Goal: Transaction & Acquisition: Purchase product/service

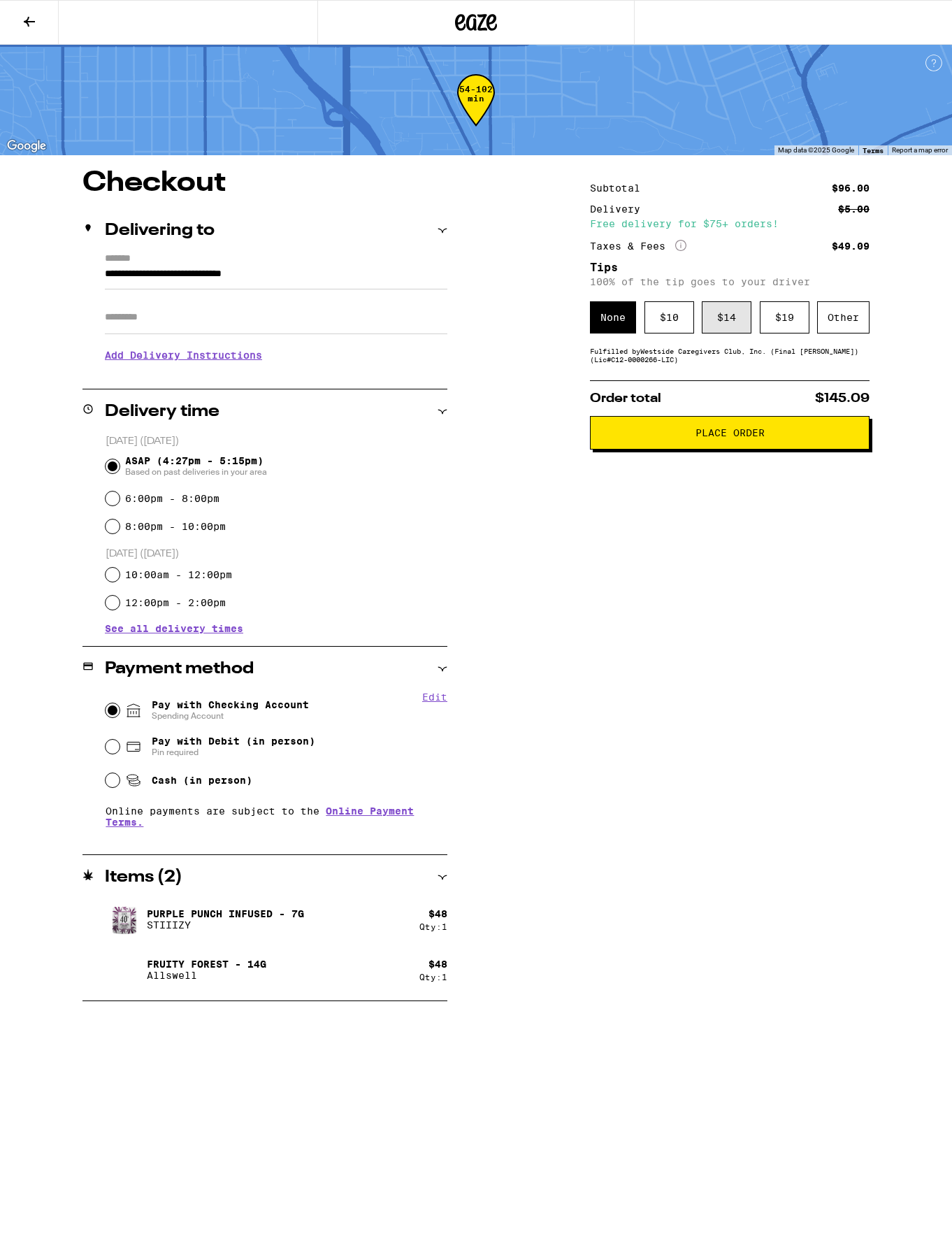
click at [714, 323] on div "$ 14" at bounding box center [726, 317] width 50 height 32
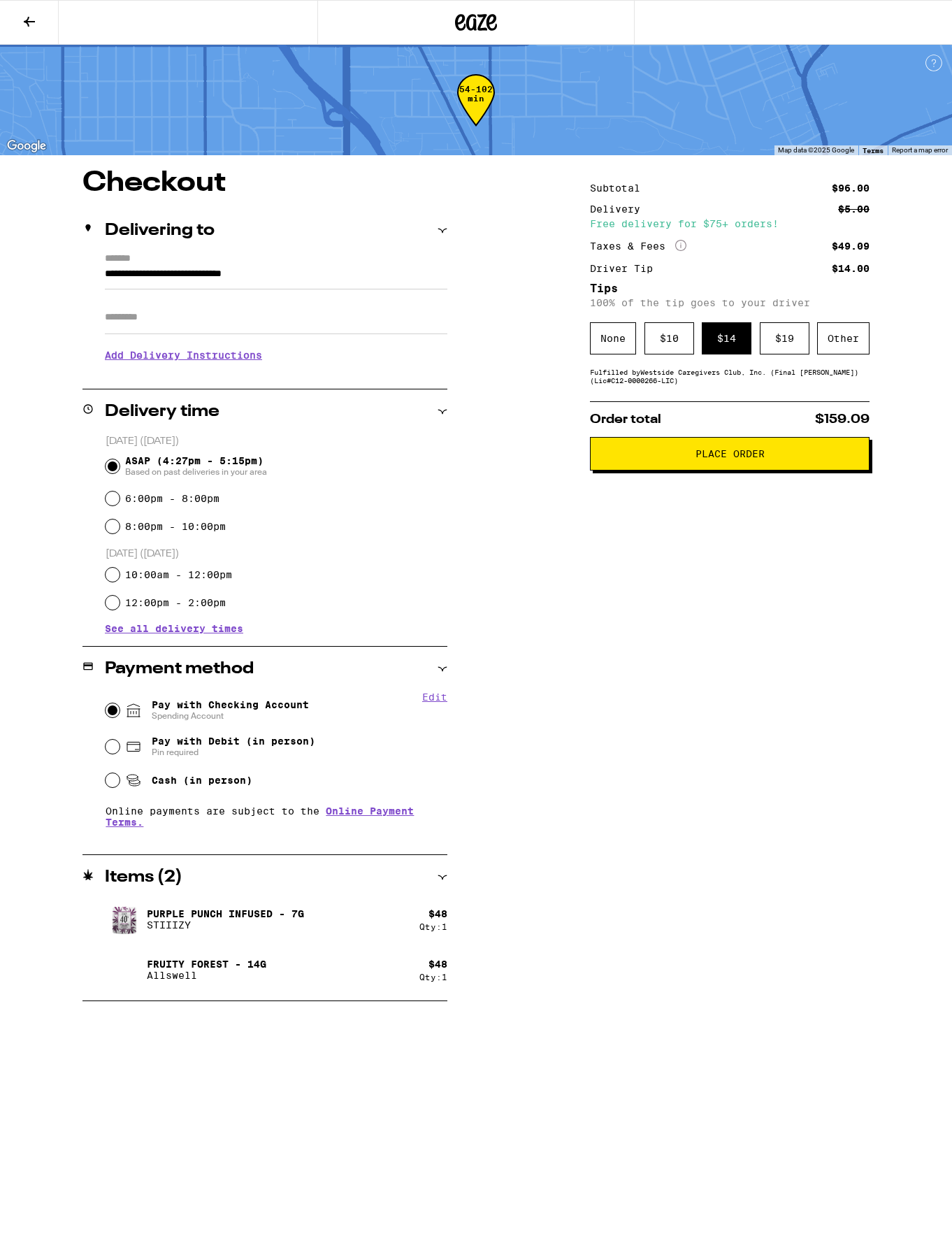
click at [202, 191] on h1 "Checkout" at bounding box center [266, 184] width 365 height 28
click at [24, 25] on icon at bounding box center [29, 22] width 17 height 17
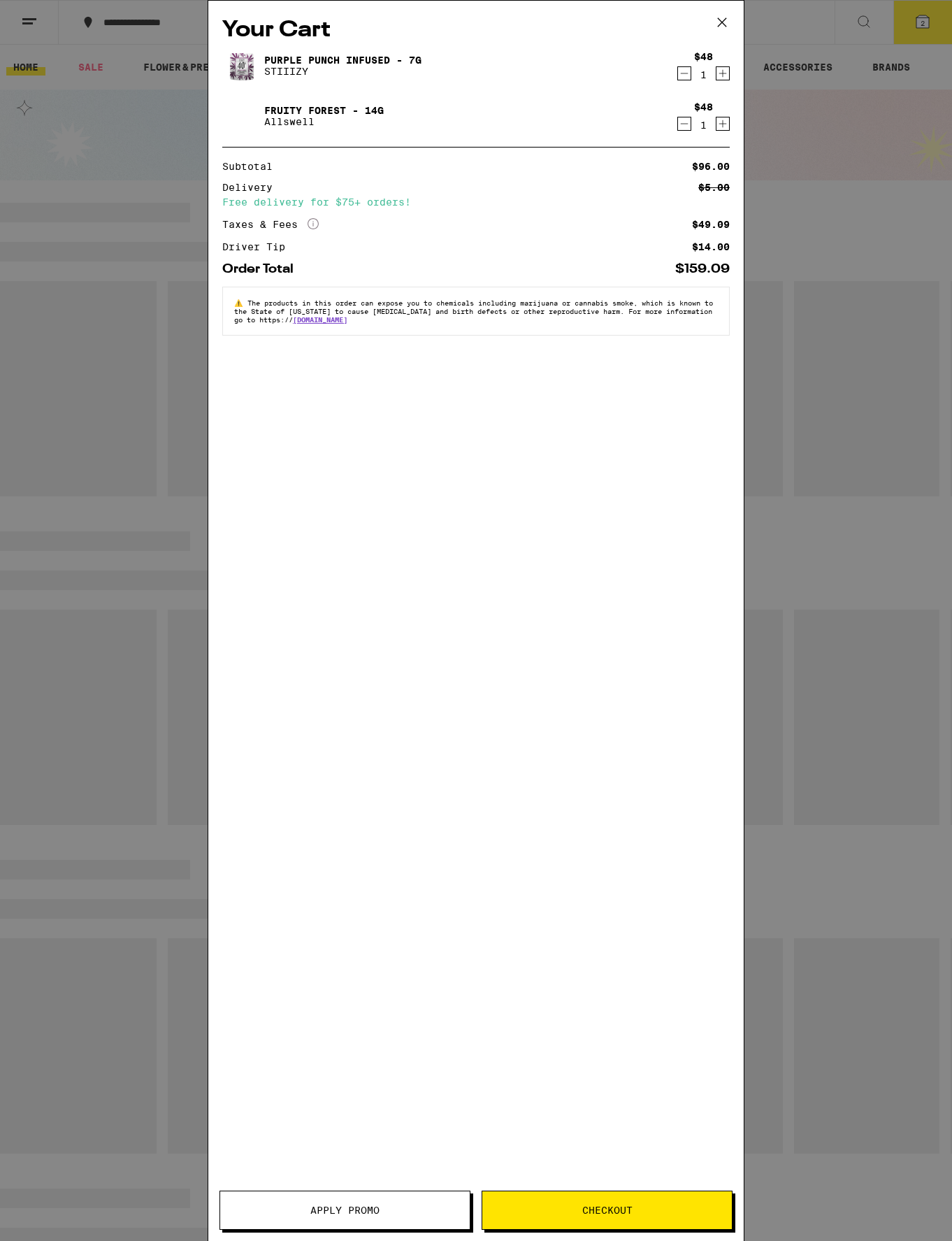
click at [729, 24] on icon at bounding box center [722, 23] width 21 height 21
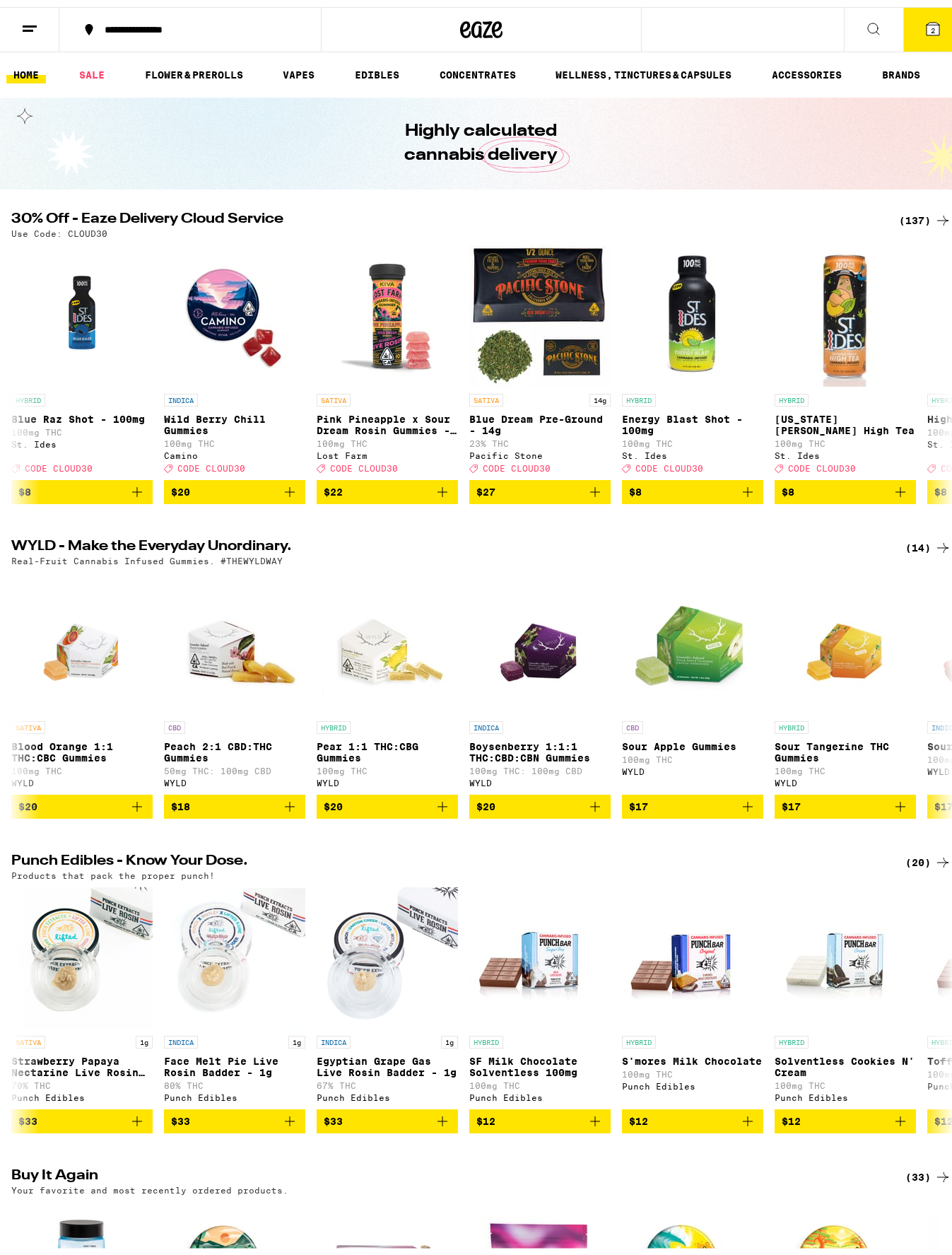
click at [31, 19] on line at bounding box center [30, 19] width 14 height 0
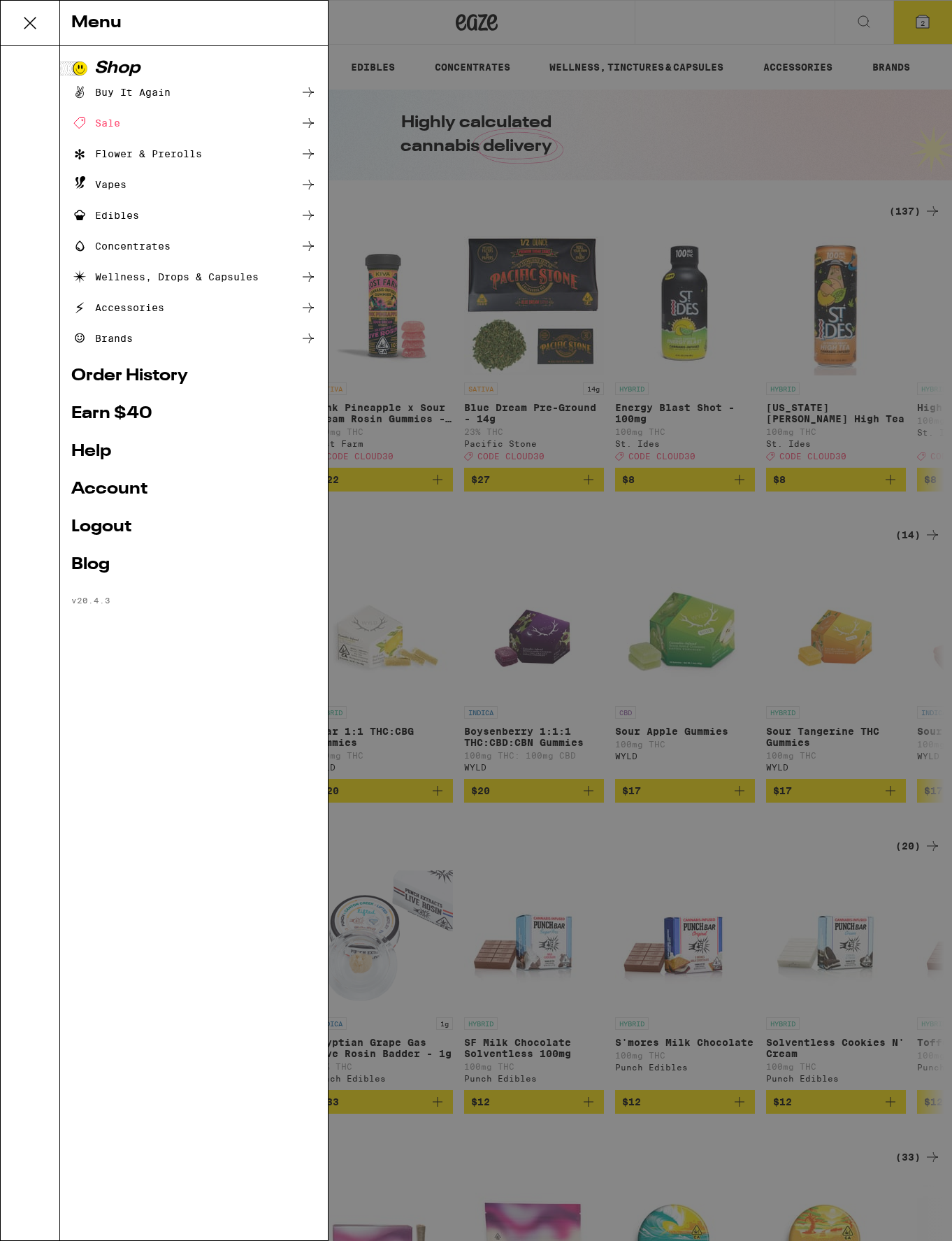
click at [28, 22] on icon at bounding box center [30, 24] width 11 height 11
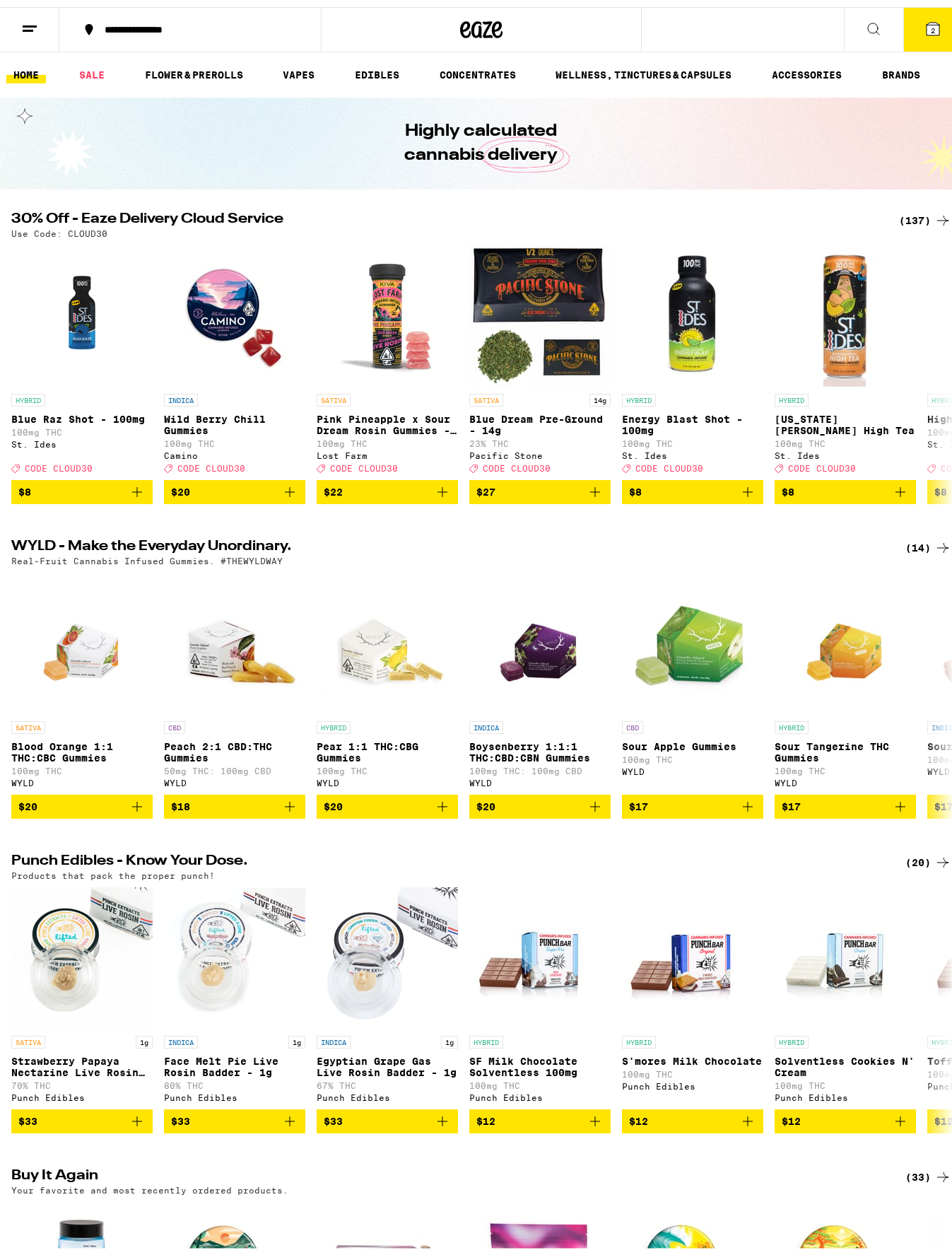
click at [927, 29] on icon at bounding box center [933, 22] width 17 height 17
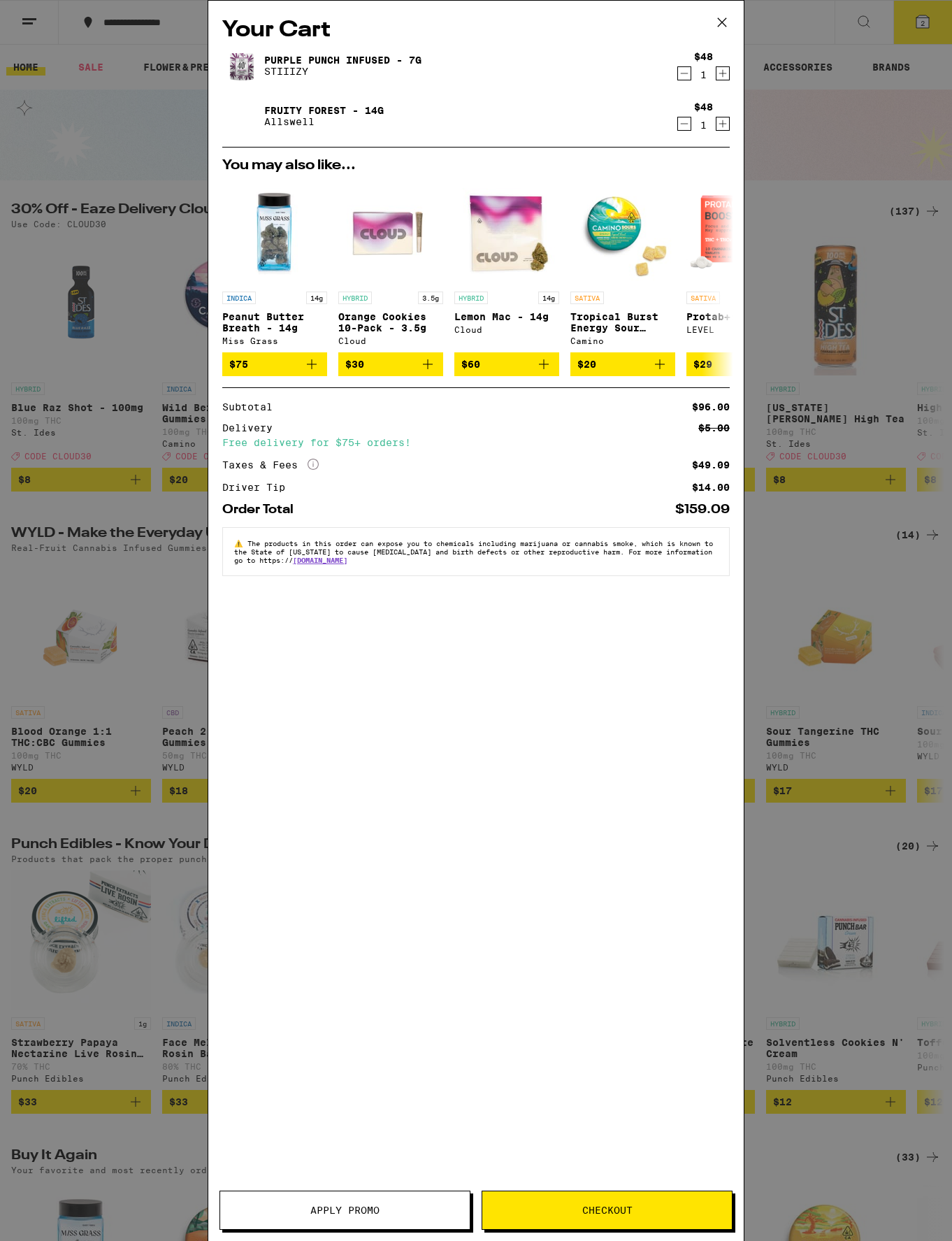
click at [403, 1215] on span "Apply Promo" at bounding box center [345, 1210] width 250 height 9
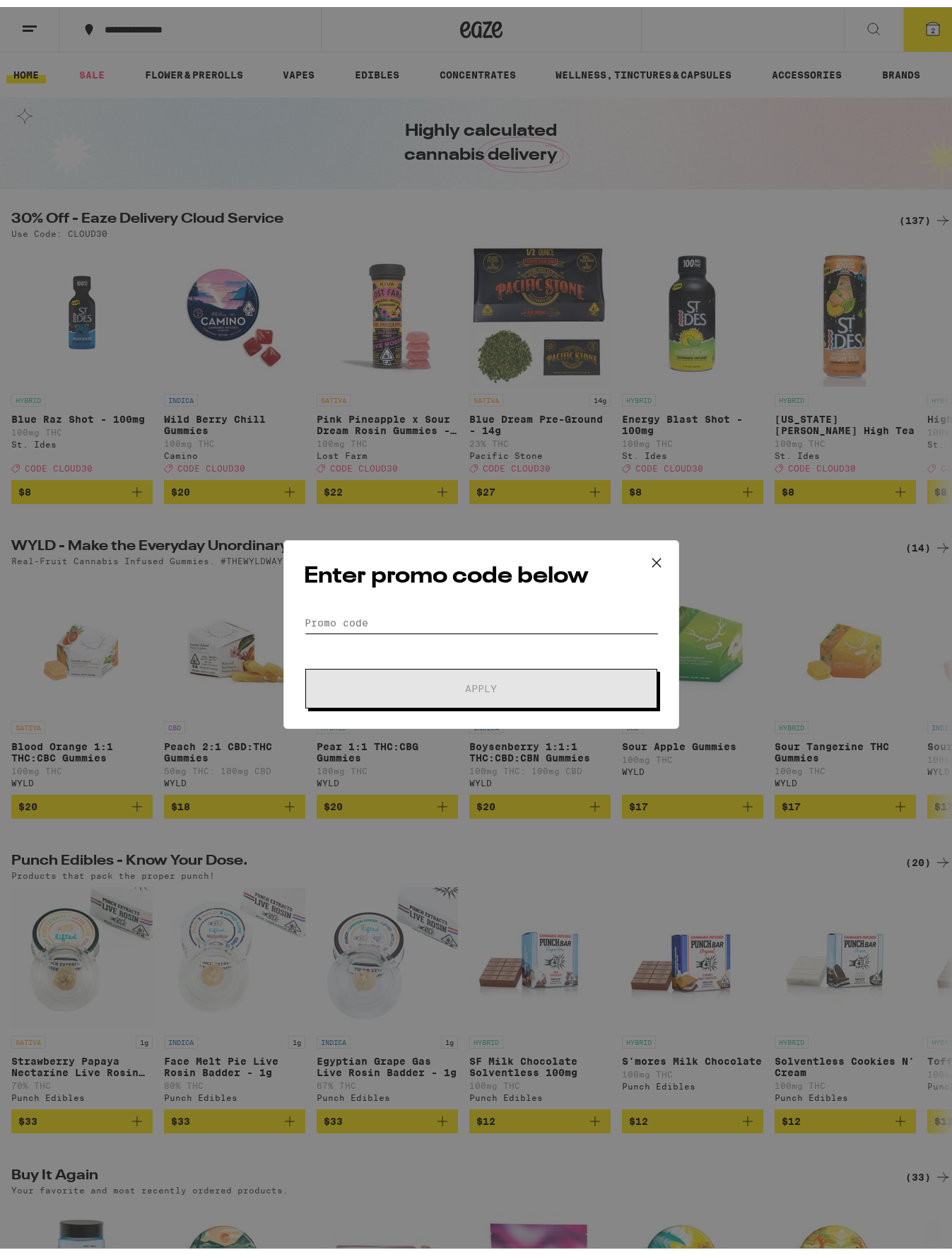
click at [397, 614] on input "Promo Code" at bounding box center [481, 616] width 355 height 21
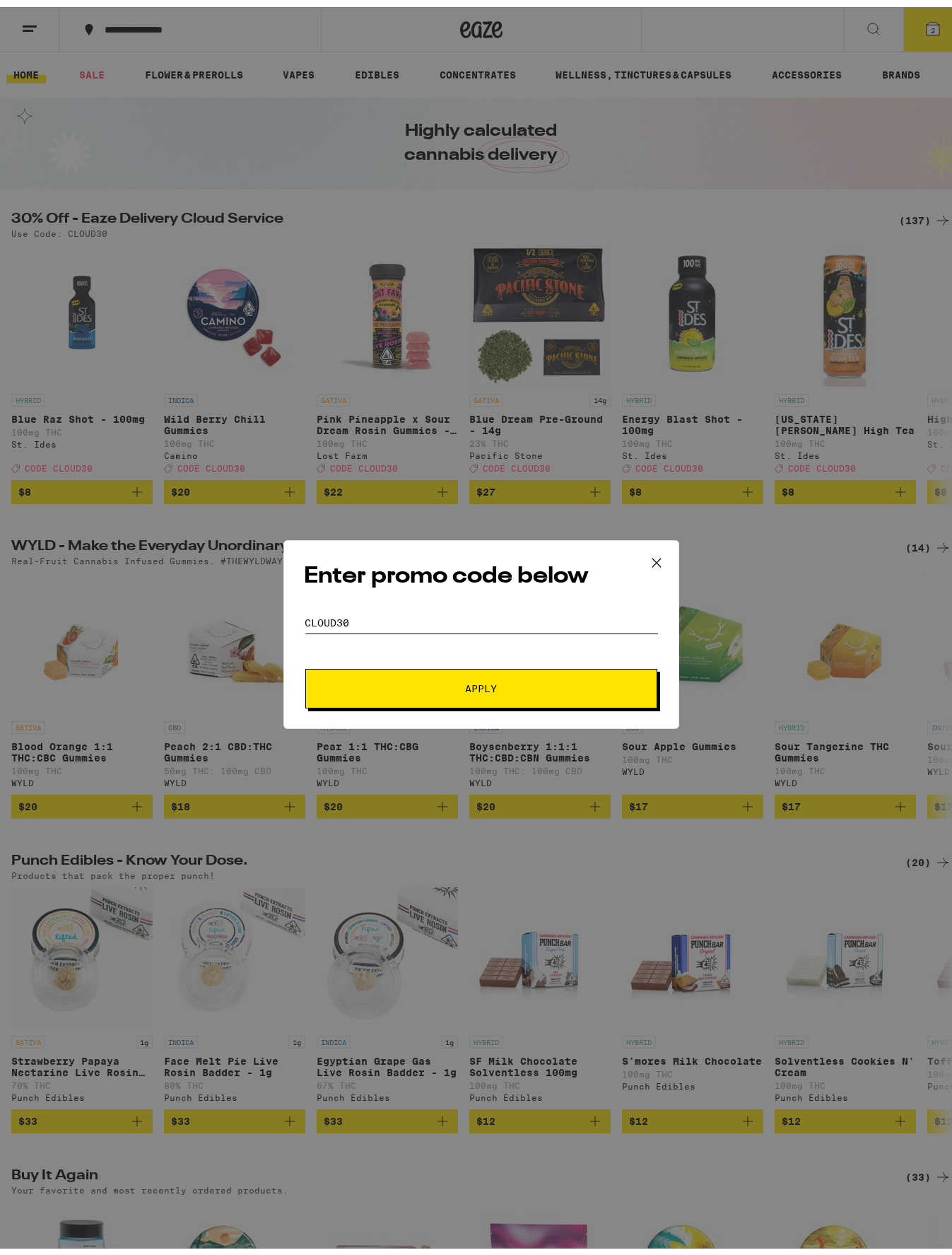
type input "CLOUD30"
click at [501, 678] on span "Apply" at bounding box center [481, 682] width 254 height 10
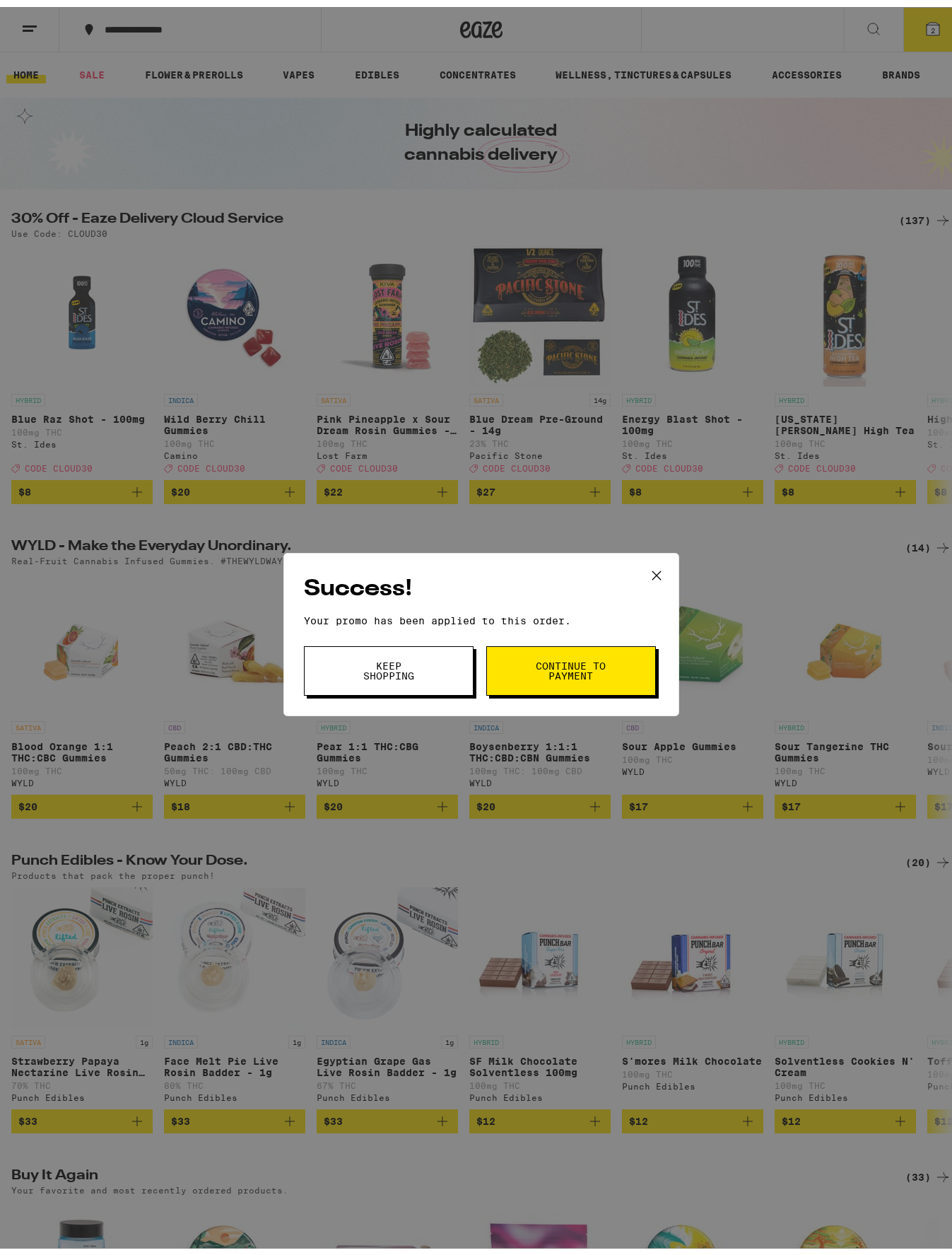
click at [535, 666] on span "Continue to payment" at bounding box center [571, 664] width 72 height 20
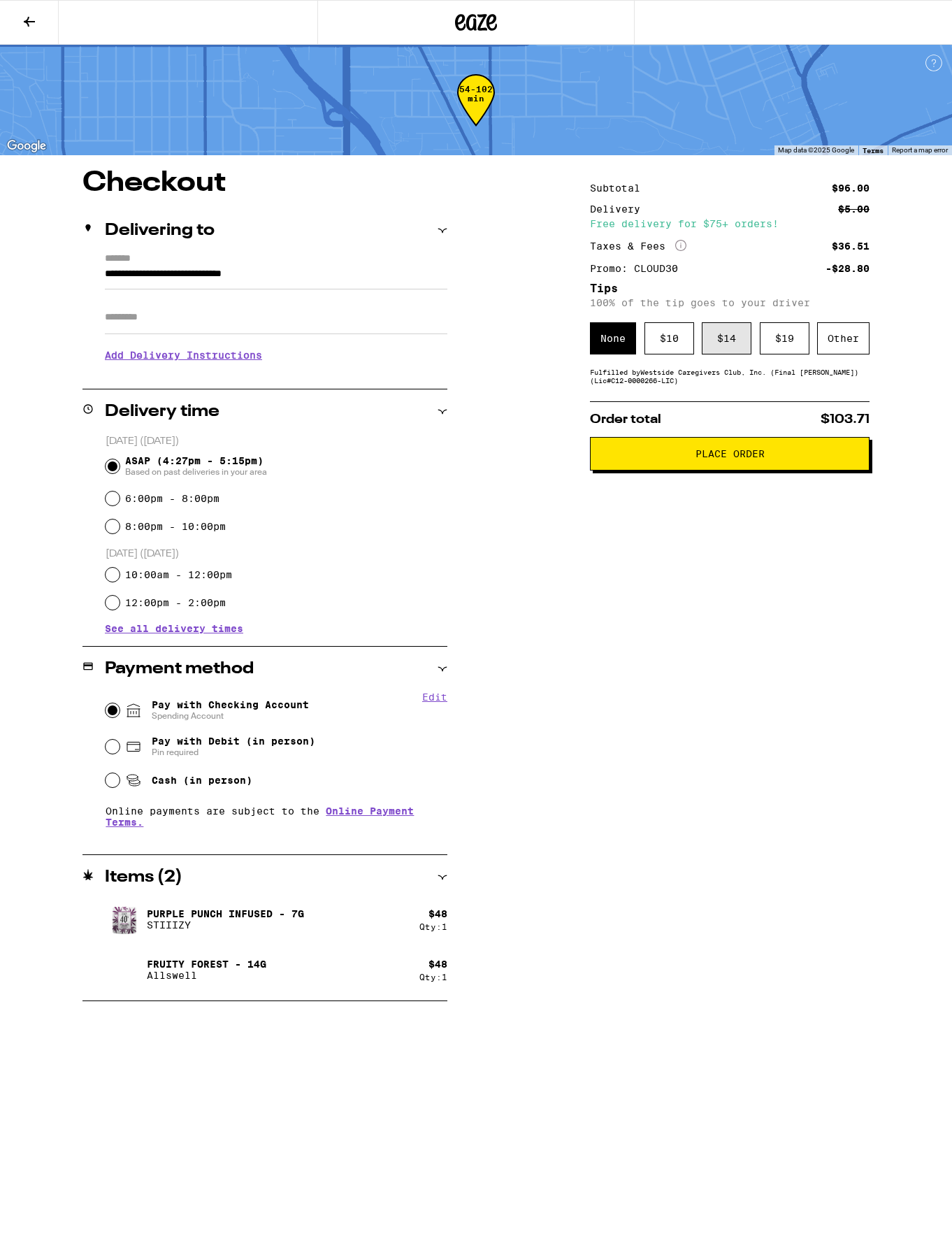
click at [721, 335] on div "$ 14" at bounding box center [726, 338] width 50 height 32
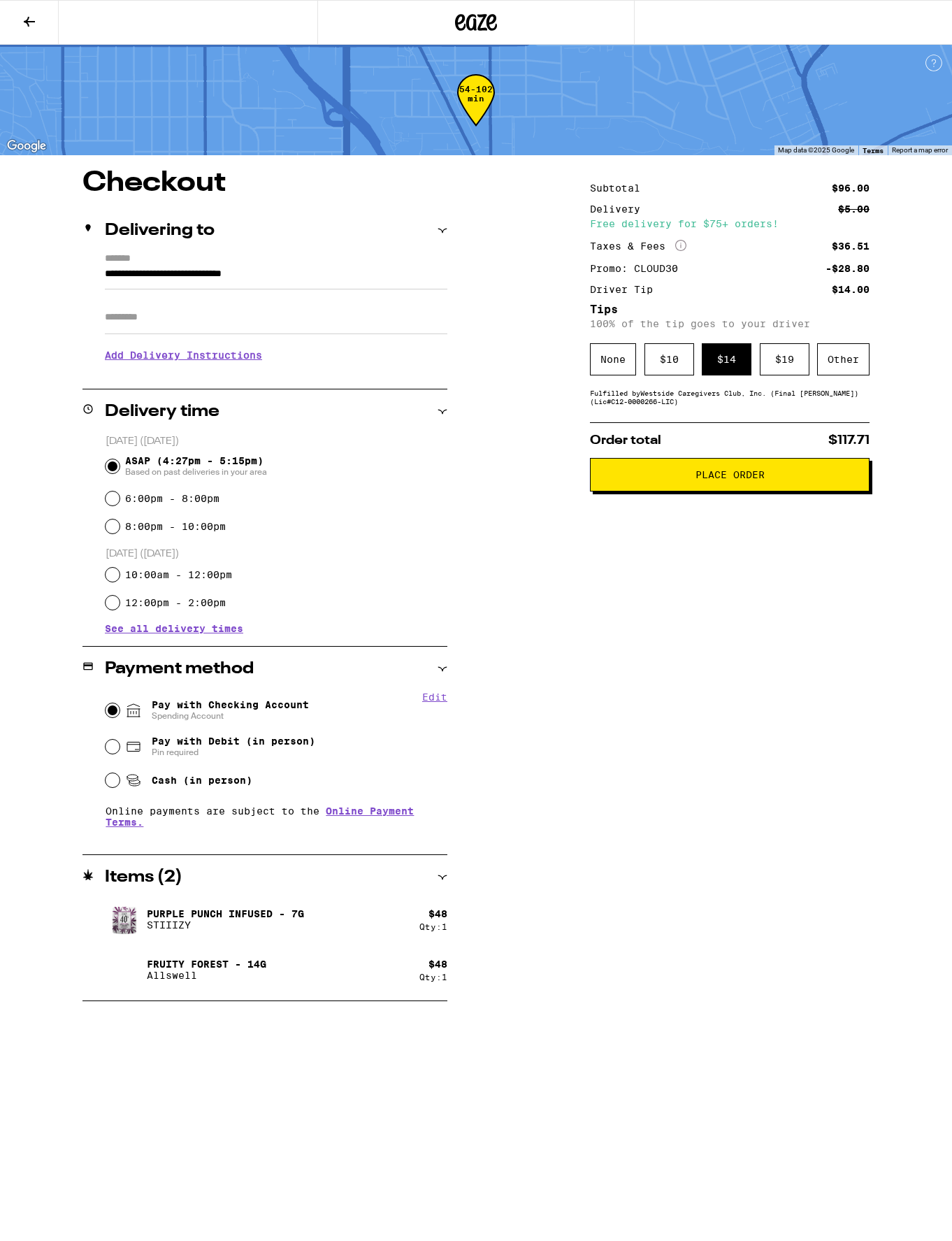
click at [202, 359] on h3 "Add Delivery Instructions" at bounding box center [276, 355] width 343 height 32
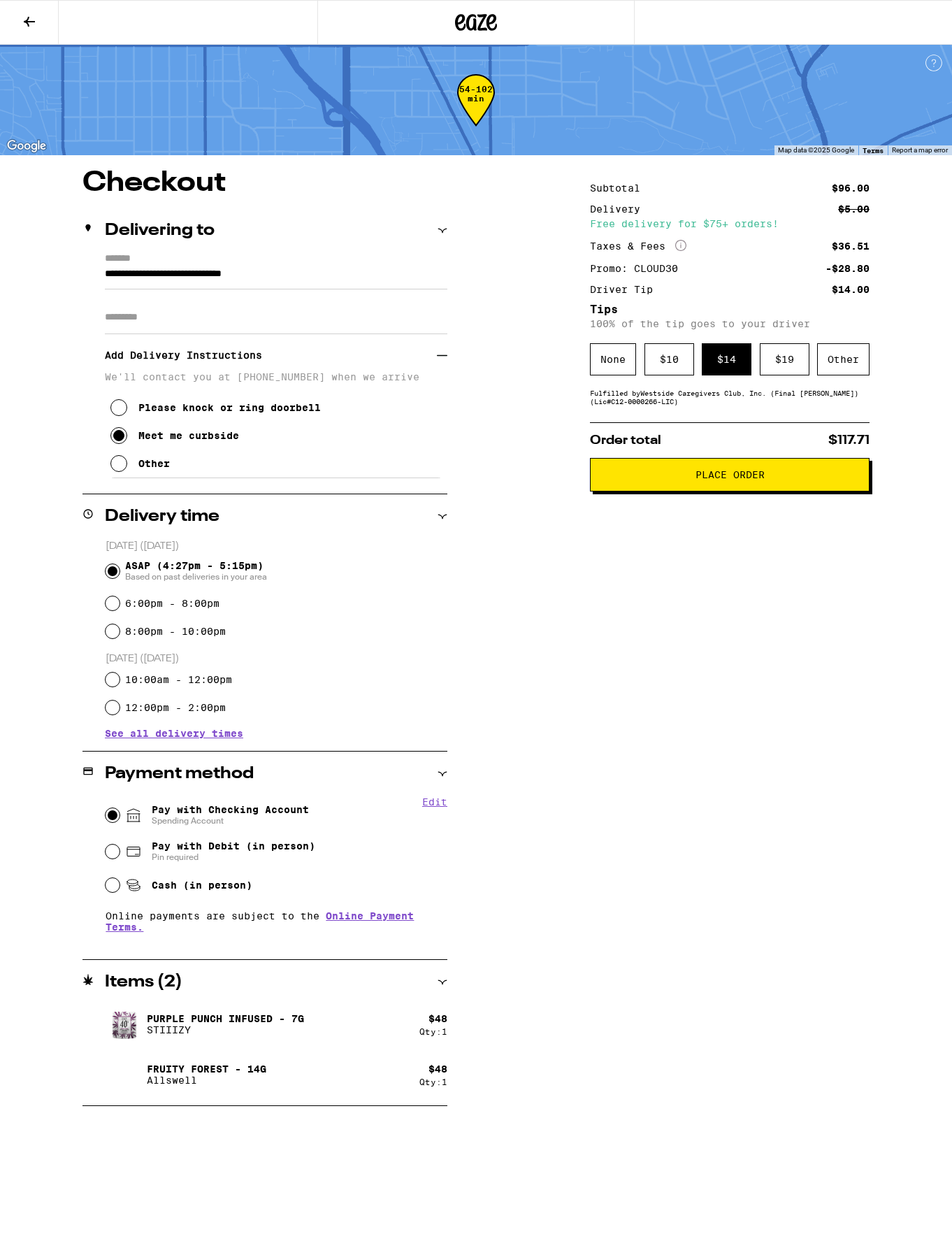
click at [748, 477] on span "Place Order" at bounding box center [731, 475] width 70 height 9
